Goal: Task Accomplishment & Management: Complete application form

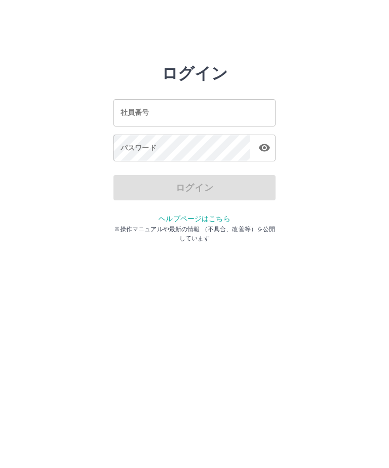
click at [140, 119] on input "社員番号" at bounding box center [194, 112] width 162 height 27
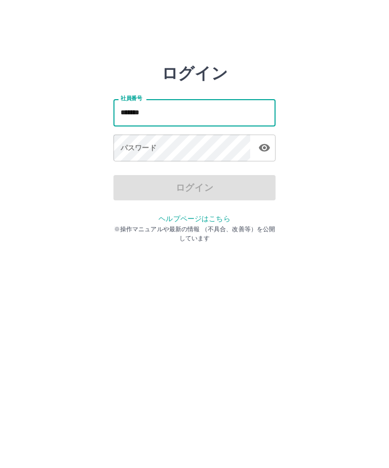
type input "*******"
click at [134, 144] on div "パスワード パスワード" at bounding box center [194, 149] width 162 height 28
click at [137, 147] on div "パスワード パスワード" at bounding box center [194, 149] width 162 height 28
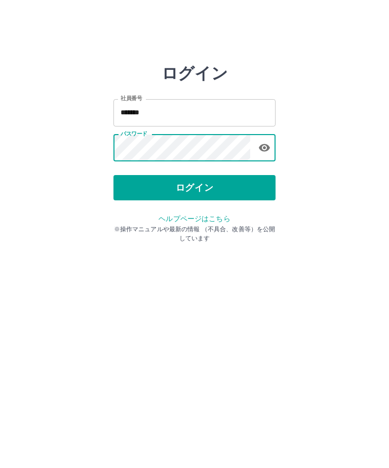
click at [195, 189] on button "ログイン" at bounding box center [194, 187] width 162 height 25
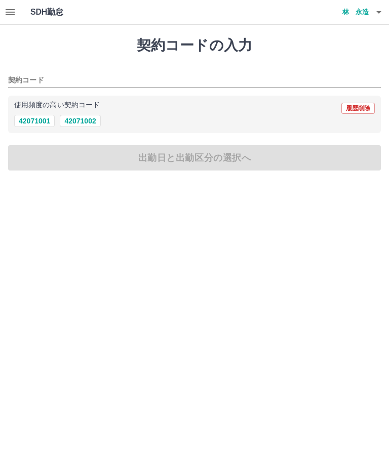
click at [16, 9] on button "button" at bounding box center [10, 12] width 20 height 24
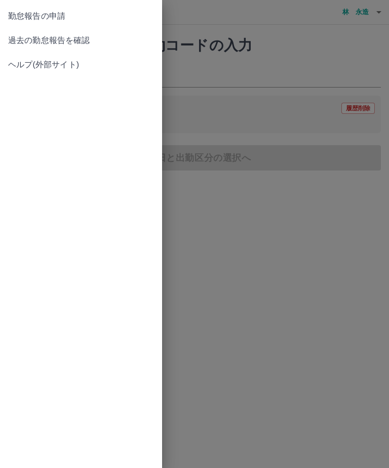
click at [63, 41] on span "過去の勤怠報告を確認" at bounding box center [81, 40] width 146 height 12
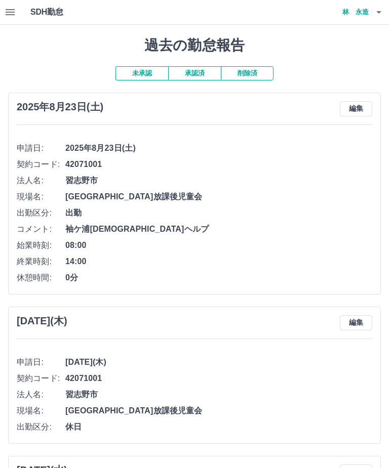
click at [200, 73] on button "承認済" at bounding box center [194, 73] width 53 height 14
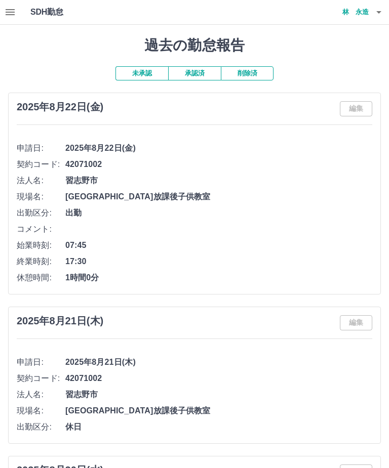
click at [152, 73] on button "未承認" at bounding box center [141, 73] width 53 height 14
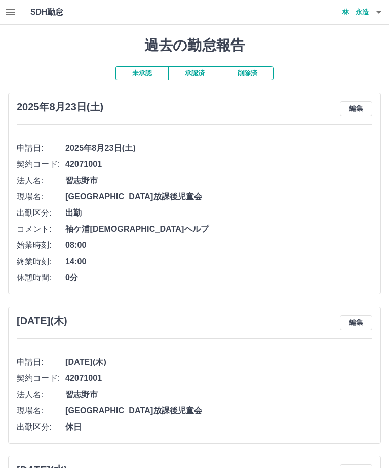
click at [203, 74] on button "承認済" at bounding box center [194, 73] width 53 height 14
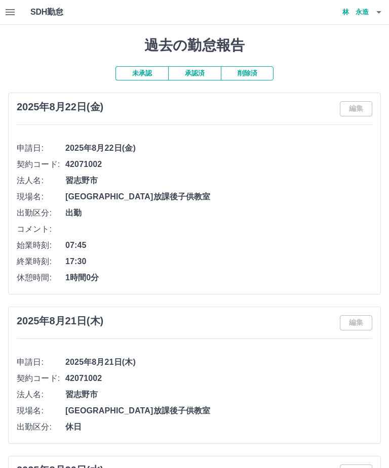
click at [148, 72] on button "未承認" at bounding box center [141, 73] width 53 height 14
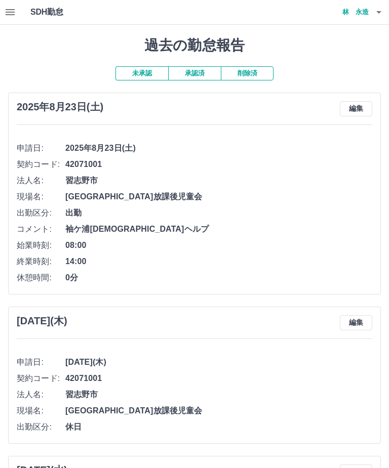
click at [370, 181] on span "習志野市" at bounding box center [218, 181] width 307 height 12
click at [11, 11] on icon "button" at bounding box center [10, 12] width 12 height 12
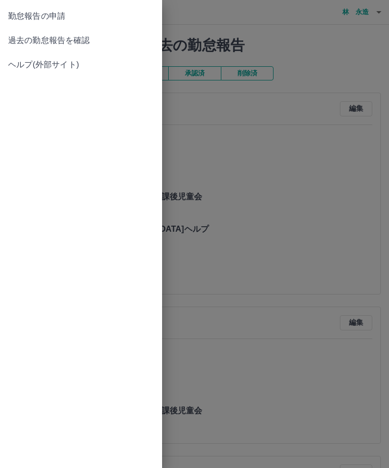
click at [72, 15] on span "勤怠報告の申請" at bounding box center [81, 16] width 146 height 12
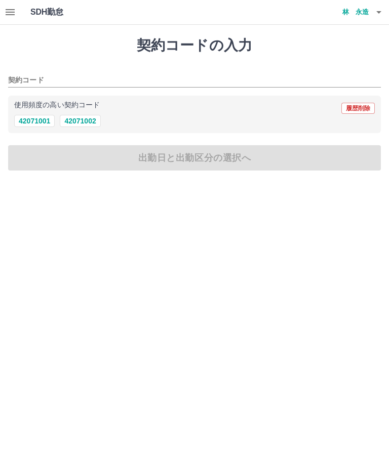
click at [89, 120] on button "42071002" at bounding box center [80, 121] width 40 height 12
type input "********"
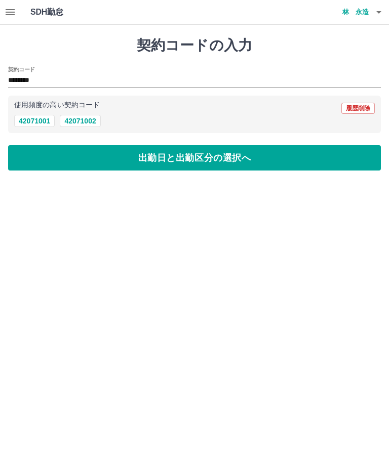
click at [199, 161] on button "出勤日と出勤区分の選択へ" at bounding box center [194, 157] width 373 height 25
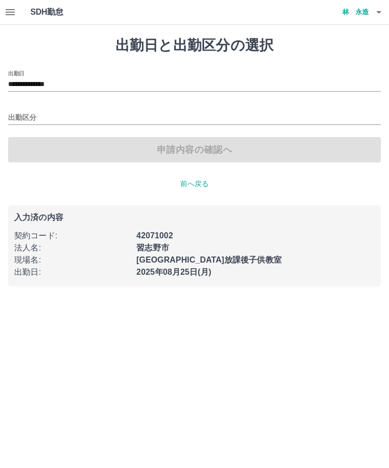
click at [56, 83] on input "**********" at bounding box center [194, 84] width 373 height 13
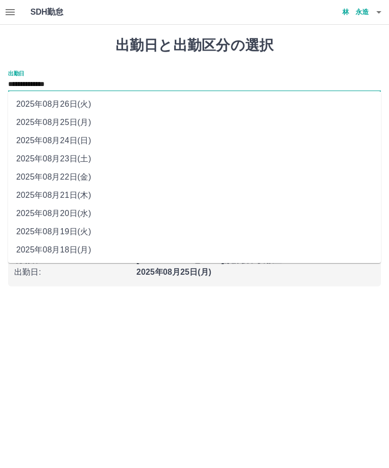
click at [63, 142] on li "2025年08月24日(日)" at bounding box center [194, 141] width 373 height 18
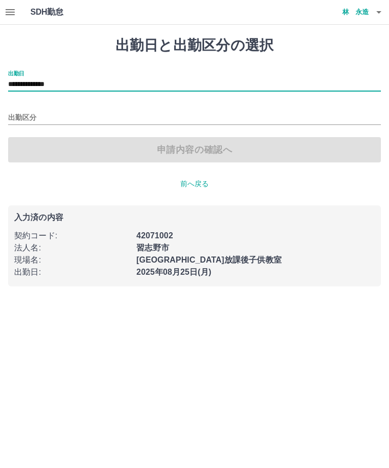
type input "**********"
click at [29, 116] on input "出勤区分" at bounding box center [194, 118] width 373 height 13
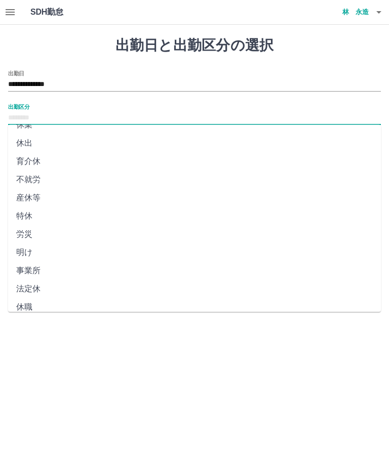
scroll to position [140, 0]
click at [45, 292] on li "法定休" at bounding box center [194, 290] width 373 height 18
type input "***"
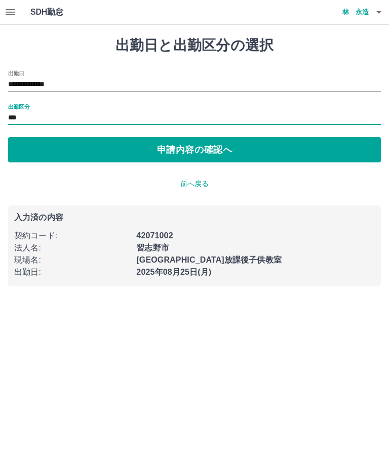
click at [197, 148] on button "申請内容の確認へ" at bounding box center [194, 149] width 373 height 25
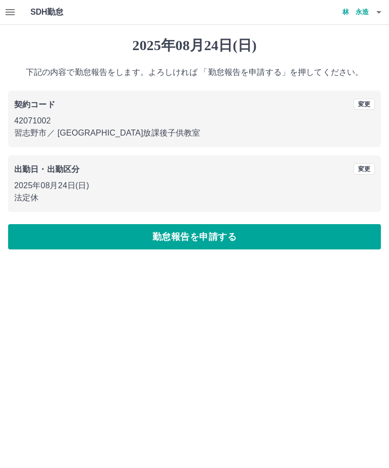
click at [203, 244] on button "勤怠報告を申請する" at bounding box center [194, 236] width 373 height 25
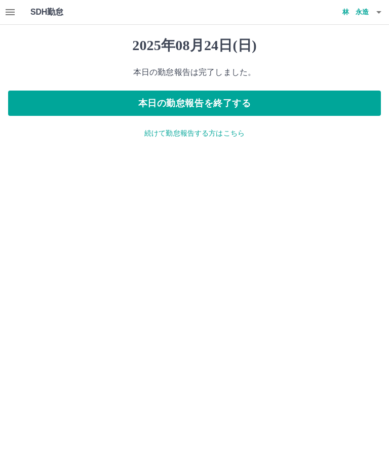
click at [196, 105] on button "本日の勤怠報告を終了する" at bounding box center [194, 103] width 373 height 25
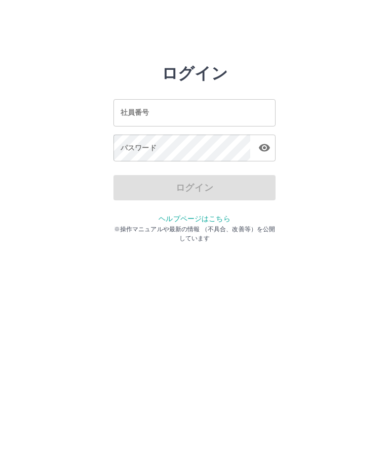
click at [133, 117] on div "社員番号 社員番号" at bounding box center [194, 112] width 162 height 27
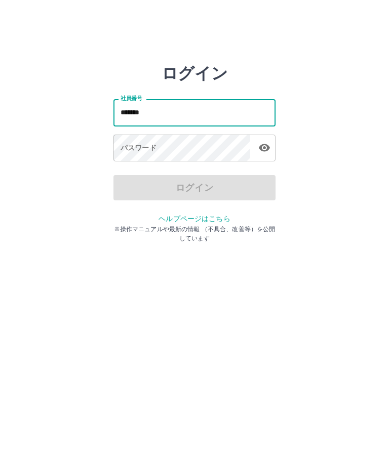
type input "*******"
click at [132, 145] on div "パスワード パスワード" at bounding box center [194, 149] width 162 height 28
click at [136, 147] on div "パスワード パスワード" at bounding box center [194, 149] width 162 height 28
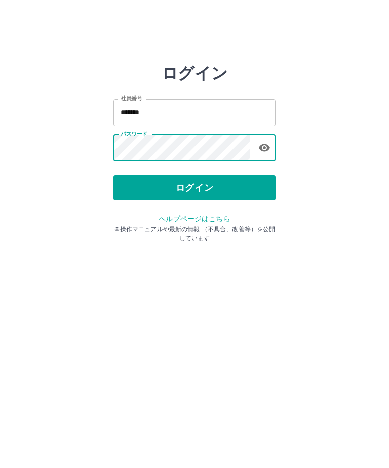
click at [185, 186] on button "ログイン" at bounding box center [194, 187] width 162 height 25
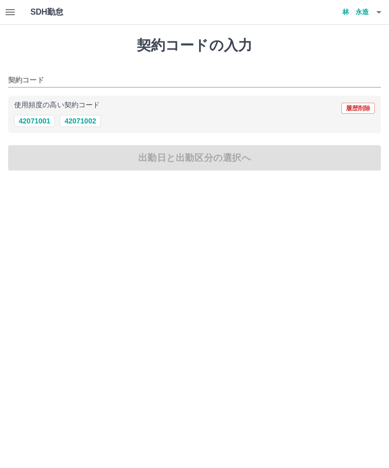
click at [13, 14] on icon "button" at bounding box center [10, 12] width 9 height 6
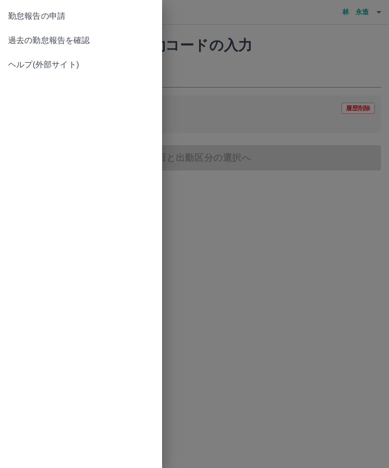
click at [86, 39] on span "過去の勤怠報告を確認" at bounding box center [81, 40] width 146 height 12
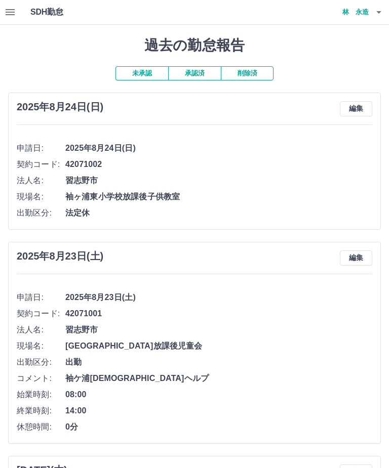
click at [146, 67] on button "未承認" at bounding box center [141, 73] width 53 height 14
click at [145, 75] on button "未承認" at bounding box center [141, 73] width 53 height 14
click at [197, 72] on button "承認済" at bounding box center [194, 73] width 53 height 14
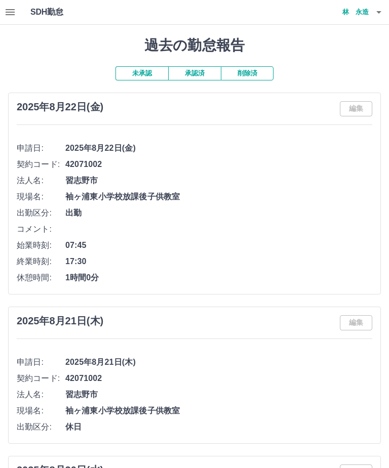
click at [146, 70] on button "未承認" at bounding box center [141, 73] width 53 height 14
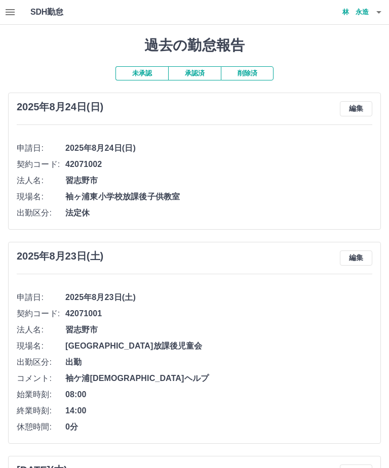
click at [201, 69] on button "承認済" at bounding box center [194, 73] width 53 height 14
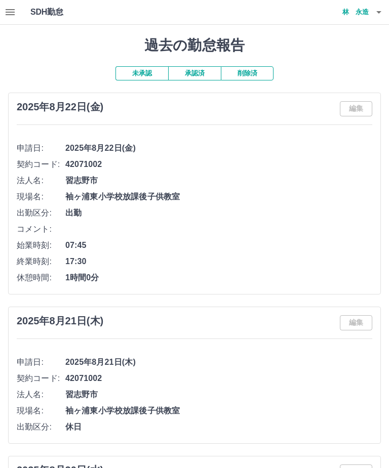
click at [147, 71] on button "未承認" at bounding box center [141, 73] width 53 height 14
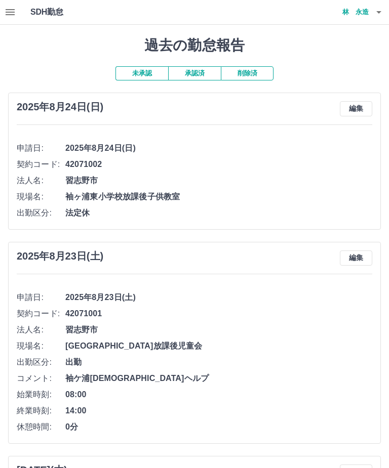
click at [202, 69] on button "承認済" at bounding box center [194, 73] width 53 height 14
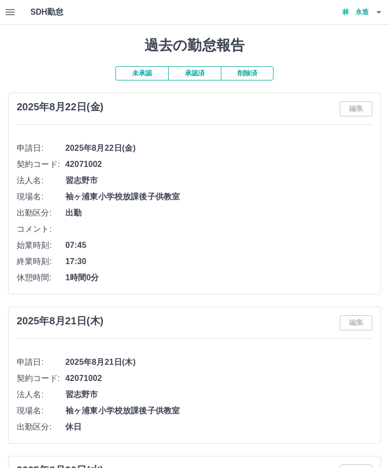
click at [376, 12] on icon "button" at bounding box center [379, 12] width 12 height 12
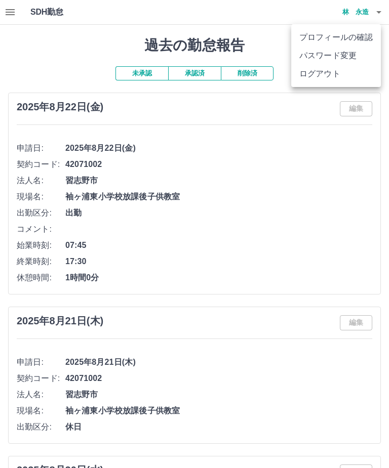
click at [332, 73] on li "ログアウト" at bounding box center [336, 74] width 90 height 18
